Goal: Task Accomplishment & Management: Manage account settings

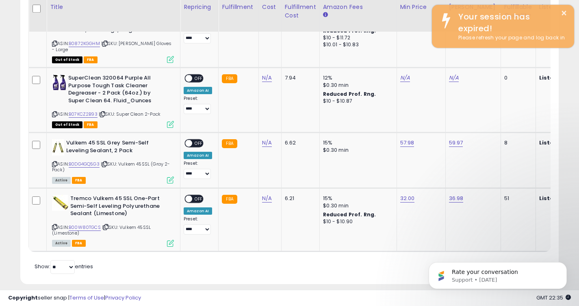
scroll to position [167, 312]
